Goal: Task Accomplishment & Management: Manage account settings

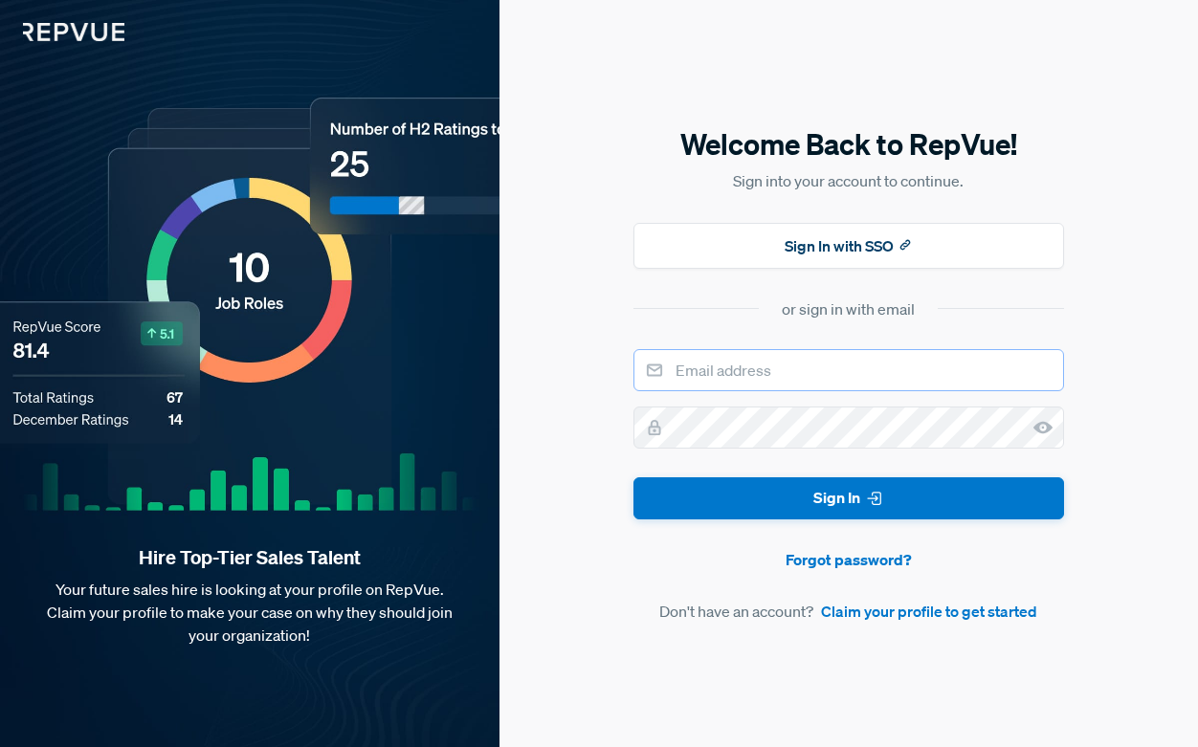
click at [712, 380] on input "email" at bounding box center [848, 370] width 430 height 42
type input "[EMAIL_ADDRESS][DOMAIN_NAME]"
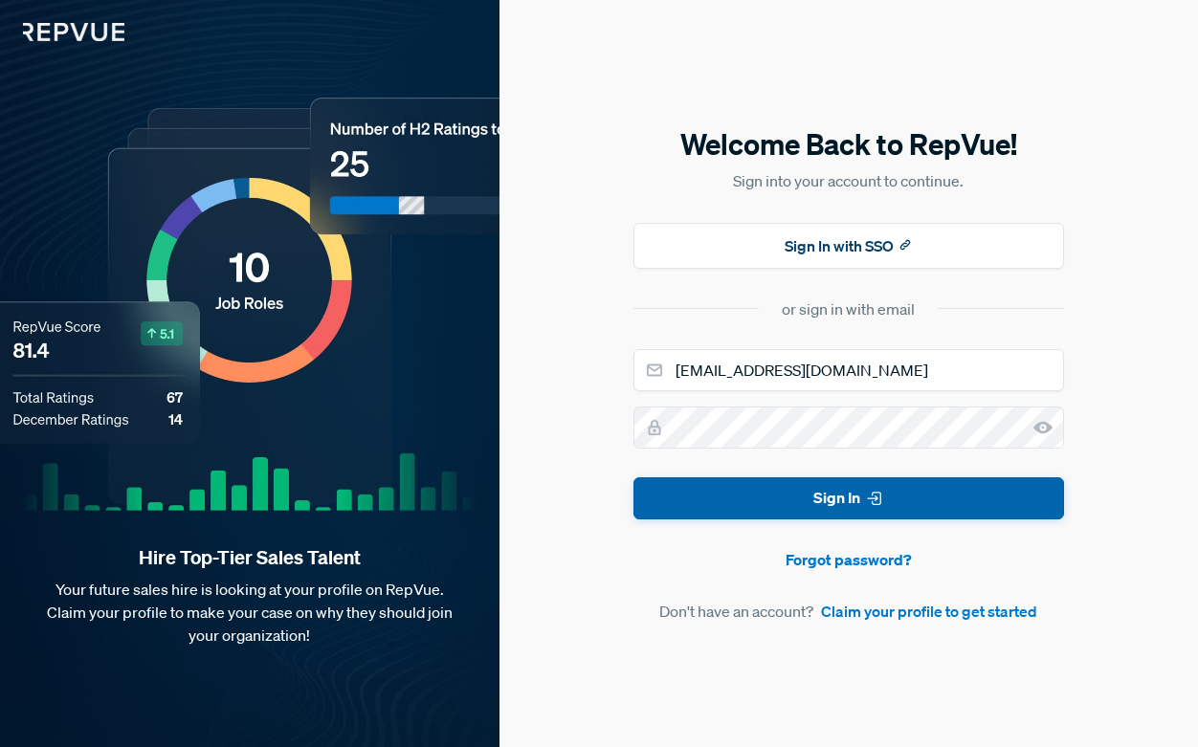
click at [871, 495] on use "submit" at bounding box center [874, 499] width 12 height 12
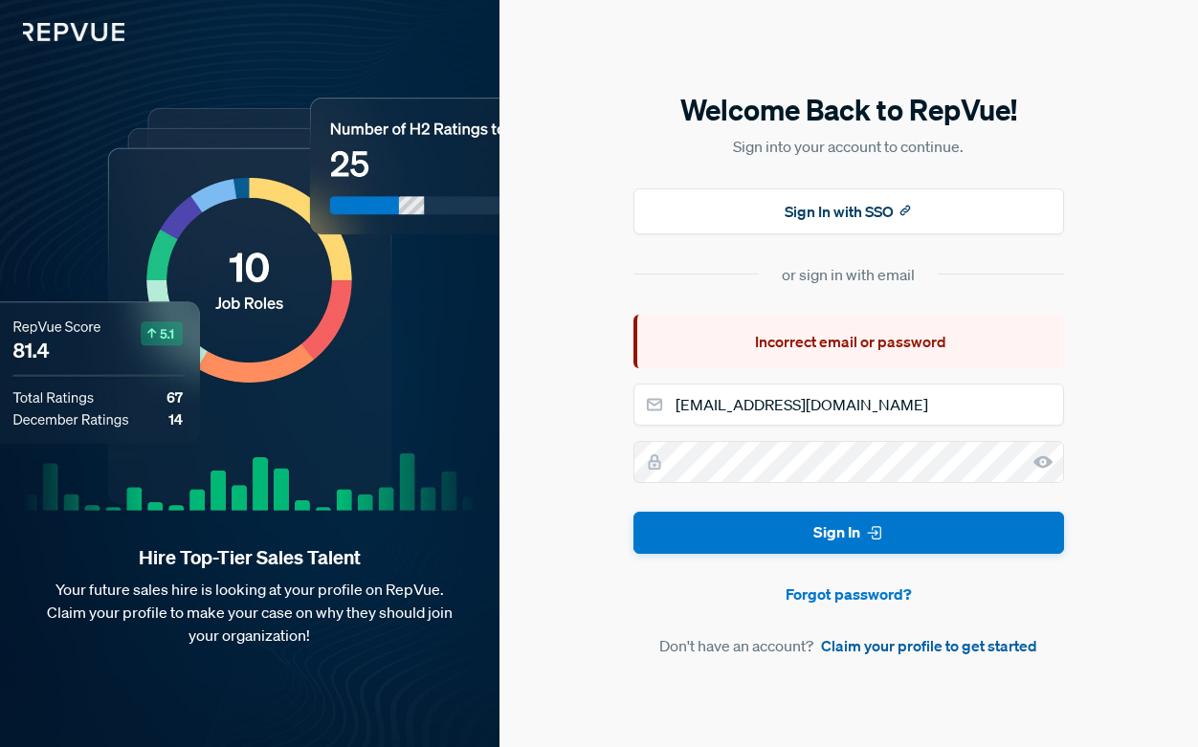
click at [847, 652] on link "Claim your profile to get started" at bounding box center [929, 645] width 216 height 23
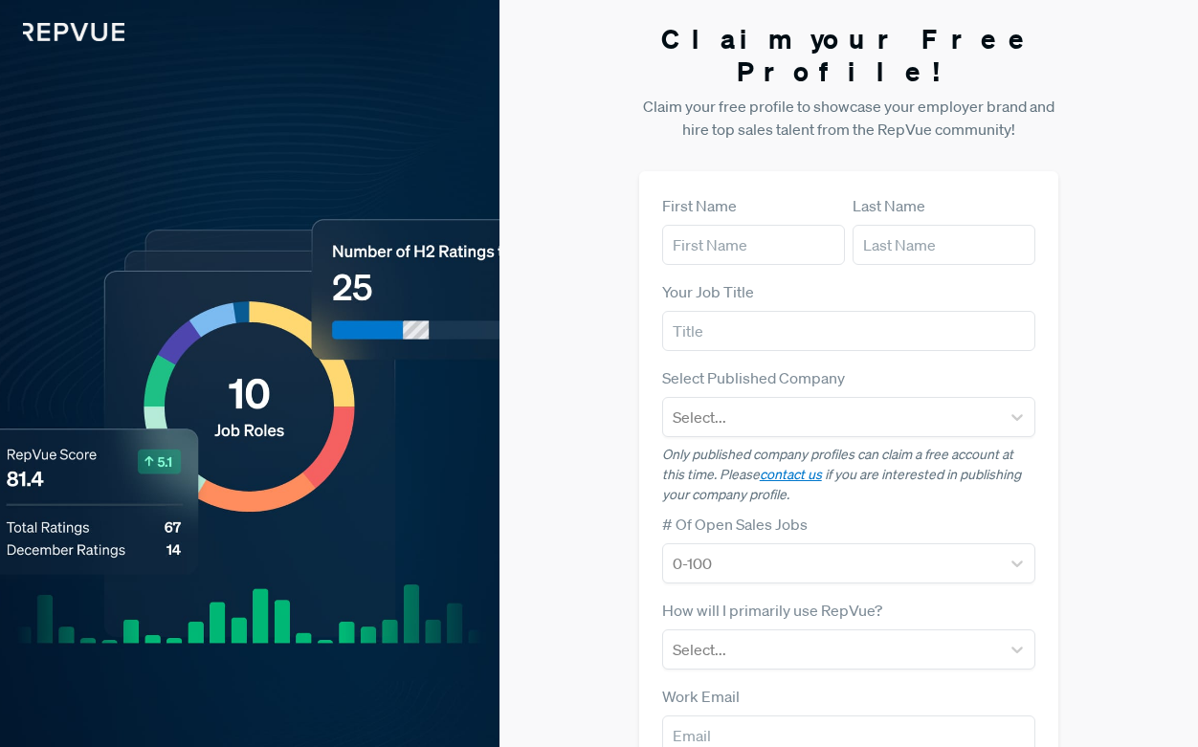
click at [92, 55] on div "Hire Top-Tier Sales Talent Your future sales hire is looking at your profile on…" at bounding box center [249, 502] width 499 height 1005
click at [92, 38] on img at bounding box center [62, 20] width 124 height 41
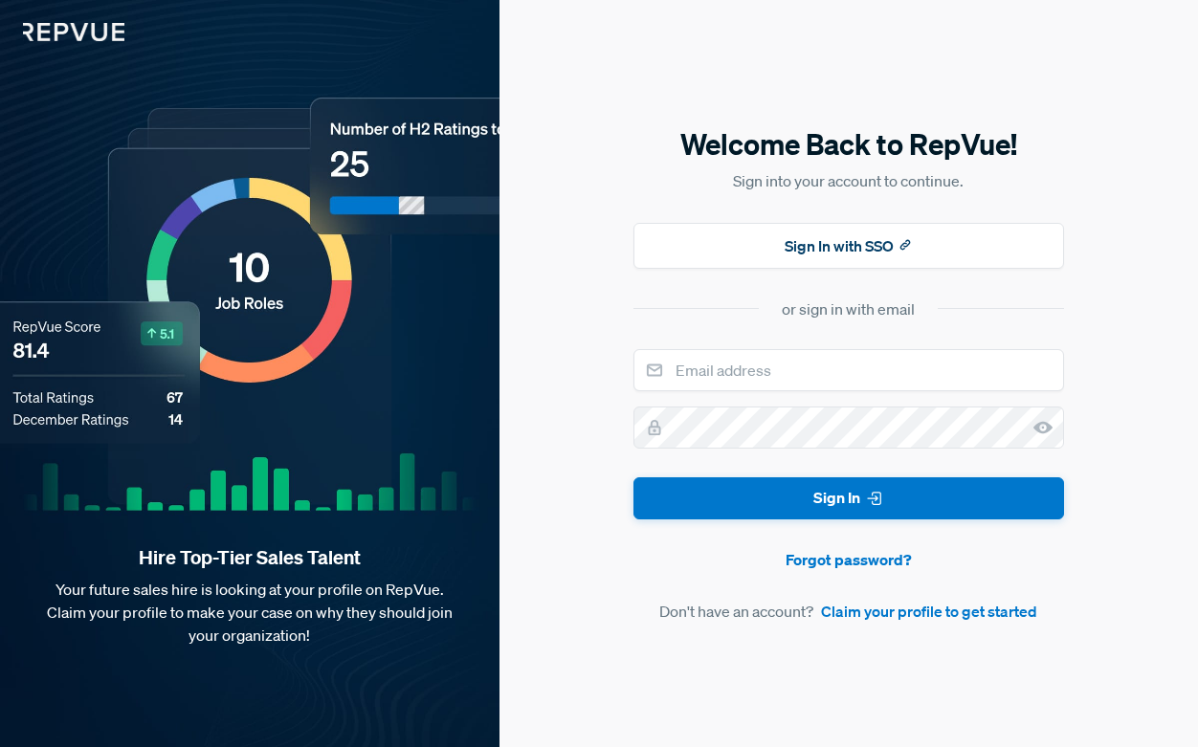
click at [106, 27] on img at bounding box center [62, 20] width 124 height 41
